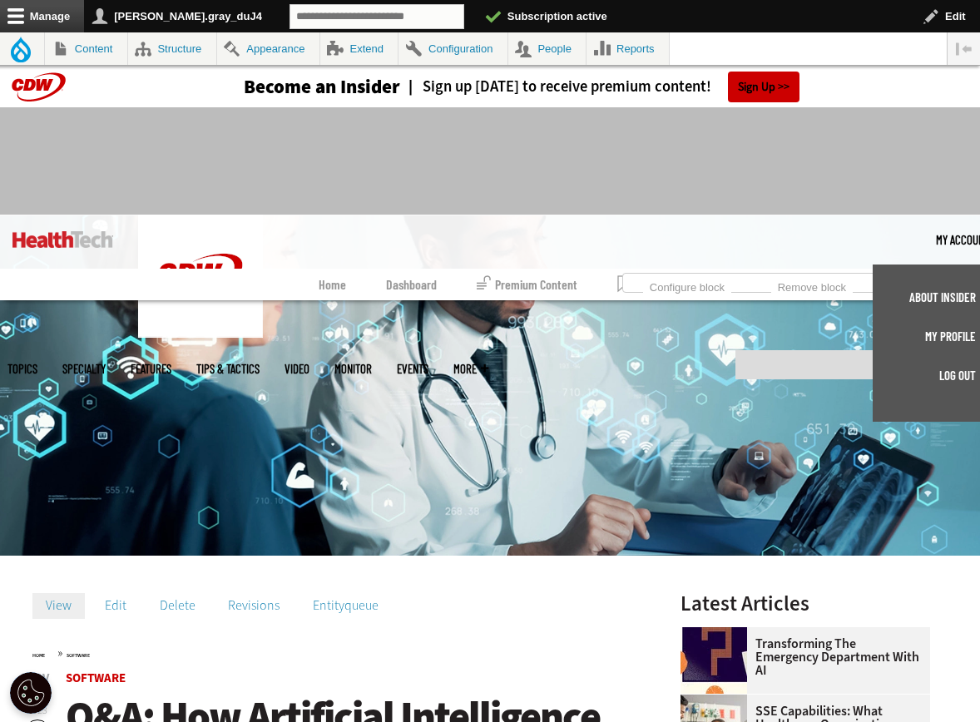
click at [950, 373] on link "Log out" at bounding box center [931, 375] width 90 height 12
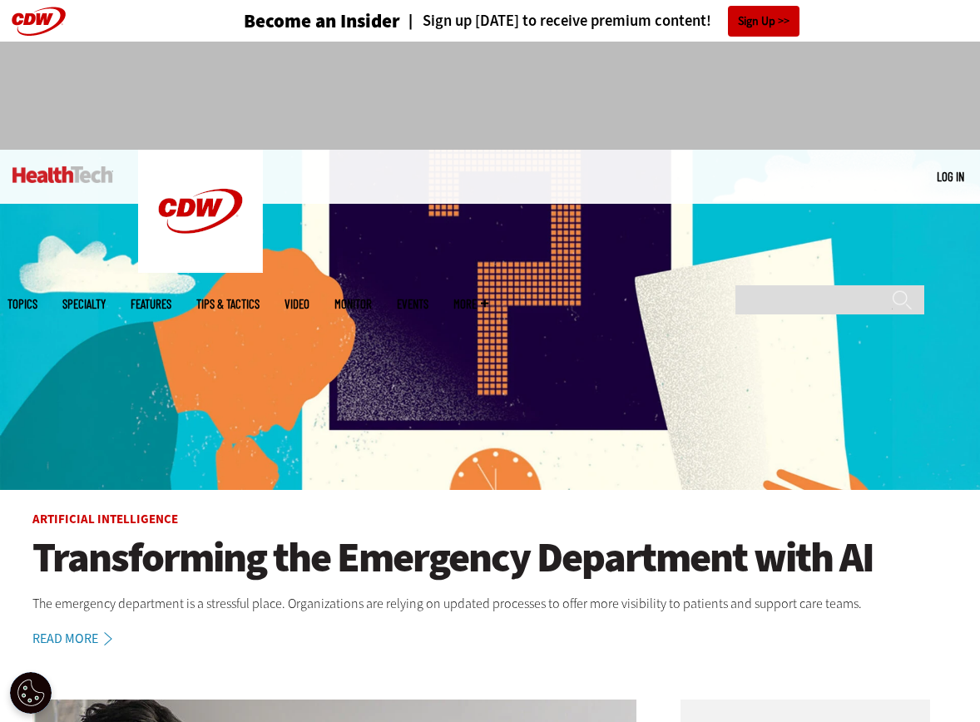
click at [461, 375] on img at bounding box center [490, 320] width 980 height 340
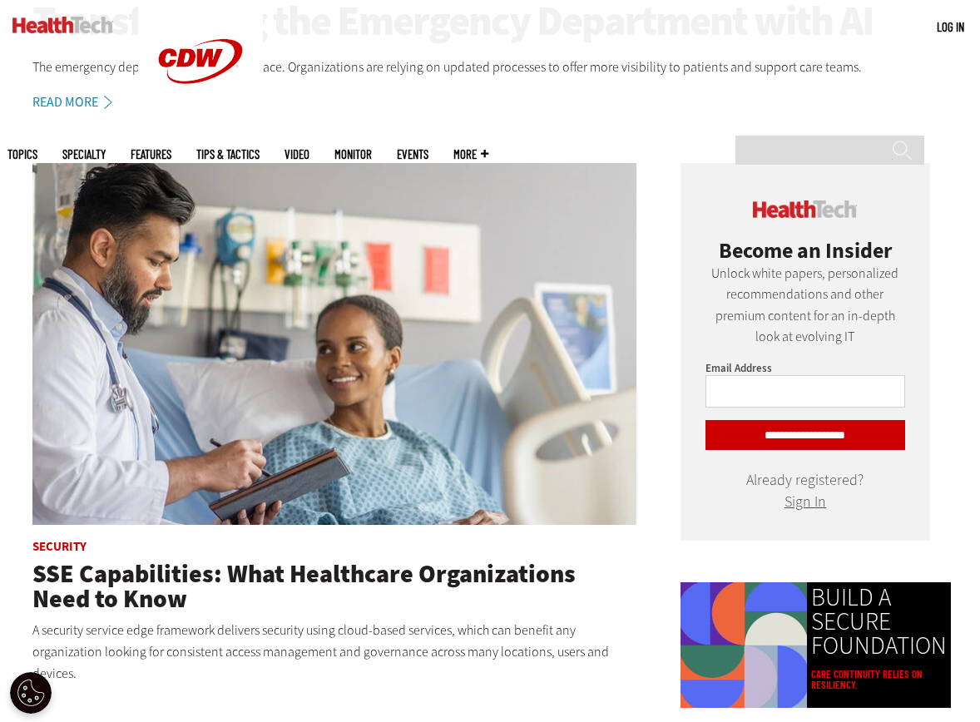
scroll to position [541, 0]
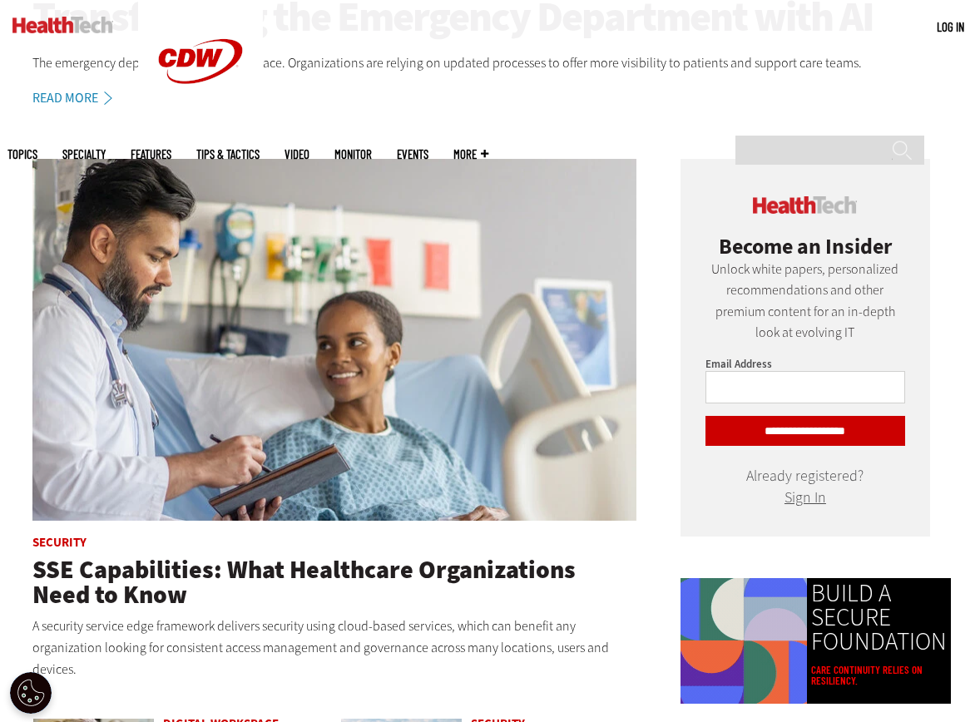
click at [494, 285] on img at bounding box center [334, 340] width 604 height 363
